Goal: Task Accomplishment & Management: Manage account settings

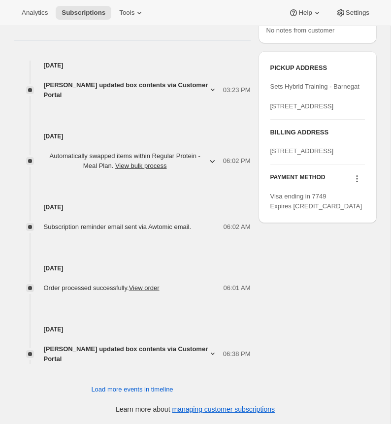
scroll to position [466, 0]
click at [211, 165] on icon "button" at bounding box center [212, 161] width 10 height 10
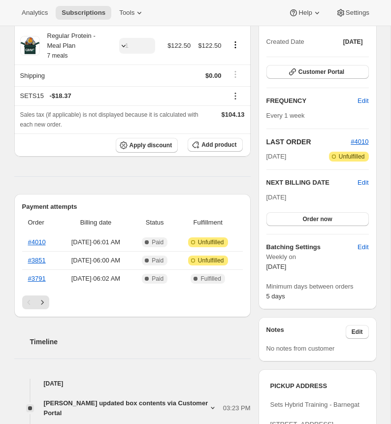
scroll to position [0, 0]
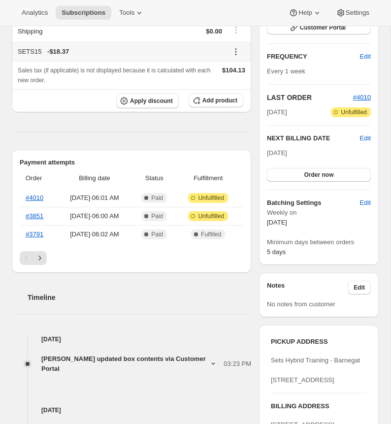
scroll to position [107, 0]
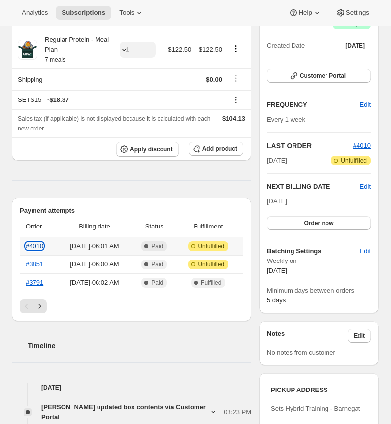
click at [39, 250] on link "#4010" at bounding box center [35, 245] width 18 height 7
click at [97, 65] on div "Regular Protein - Meal Plan 7 meals" at bounding box center [74, 50] width 74 height 30
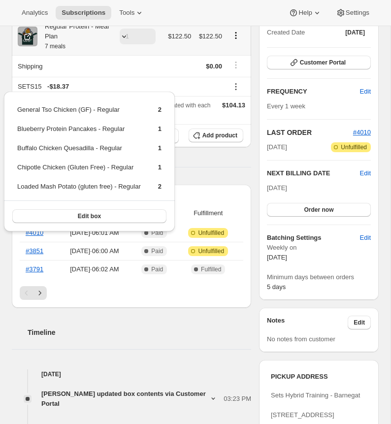
scroll to position [123, 0]
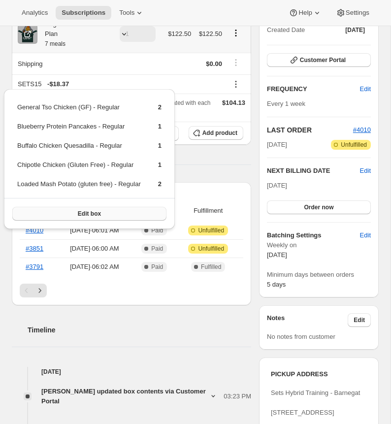
click at [135, 216] on button "Edit box" at bounding box center [89, 214] width 154 height 14
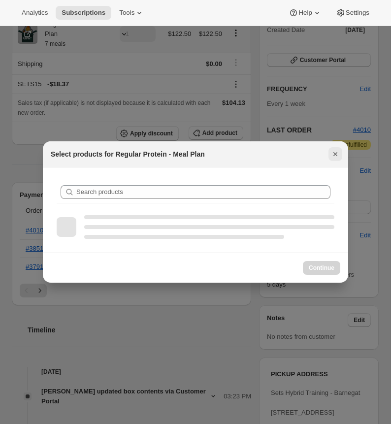
click at [332, 153] on icon "Close" at bounding box center [335, 154] width 10 height 10
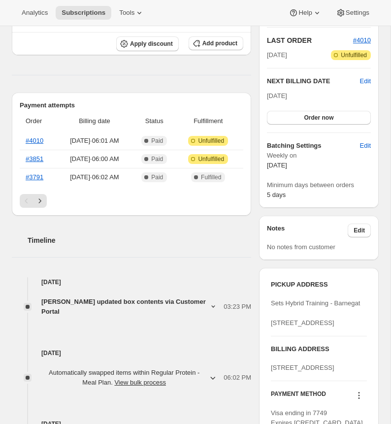
scroll to position [330, 0]
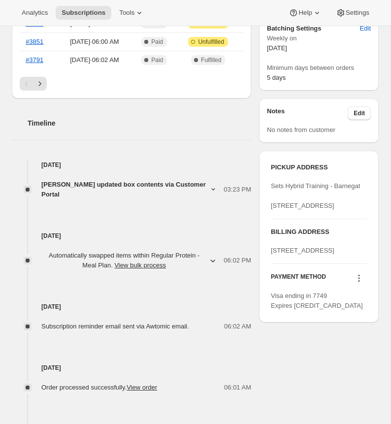
click at [203, 199] on span "[PERSON_NAME] updated box contents via Customer Portal" at bounding box center [124, 190] width 167 height 20
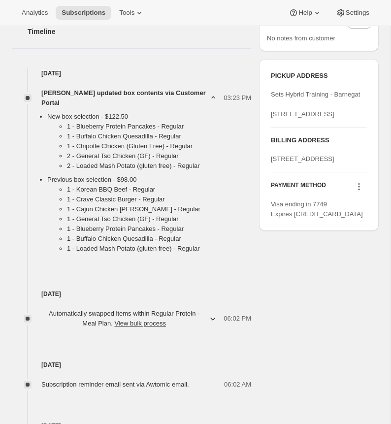
scroll to position [0, 0]
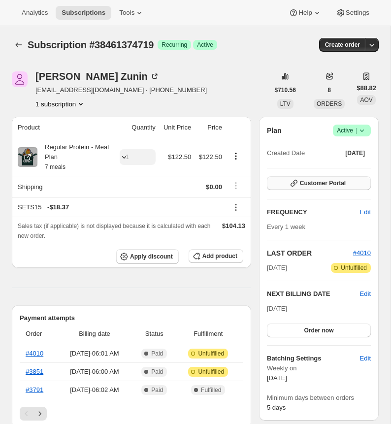
click at [337, 187] on span "Customer Portal" at bounding box center [323, 183] width 46 height 8
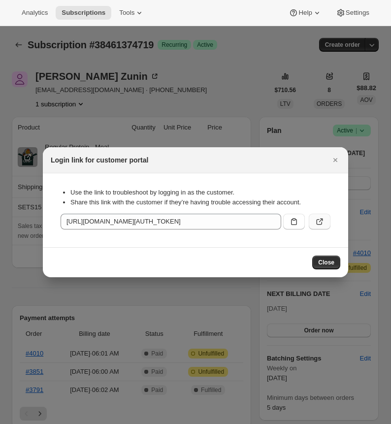
click at [324, 222] on icon ":r1k:" at bounding box center [320, 222] width 10 height 10
